Goal: Check status

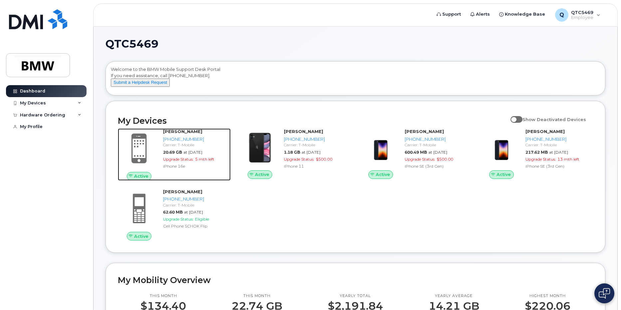
click at [194, 162] on span "Upgrade Status:" at bounding box center [178, 159] width 31 height 5
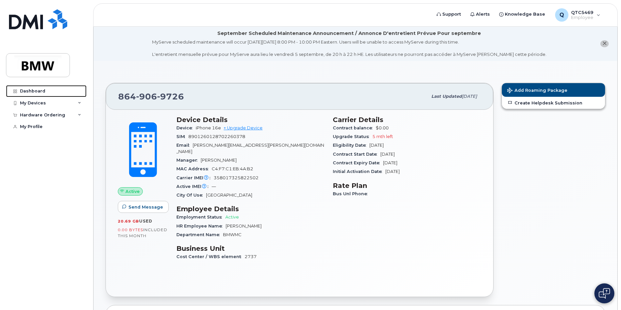
click at [38, 92] on div "Dashboard" at bounding box center [32, 90] width 25 height 5
